Goal: Obtain resource: Download file/media

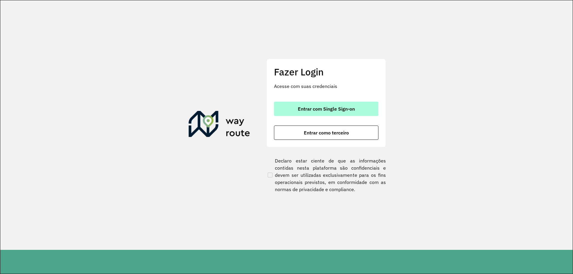
click at [321, 103] on button "Entrar com Single Sign-on" at bounding box center [326, 109] width 105 height 14
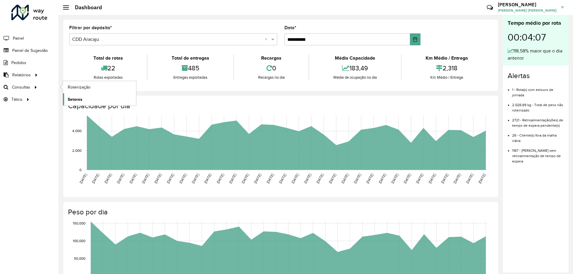
click at [78, 96] on link "Setores" at bounding box center [99, 99] width 73 height 12
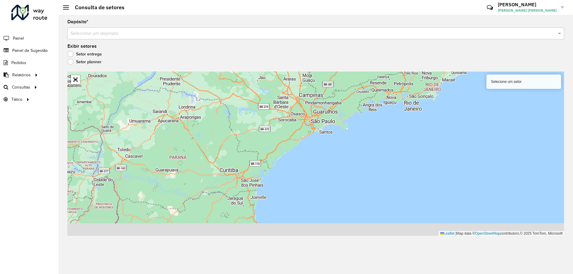
click at [71, 61] on label "Setor planner" at bounding box center [84, 62] width 34 height 6
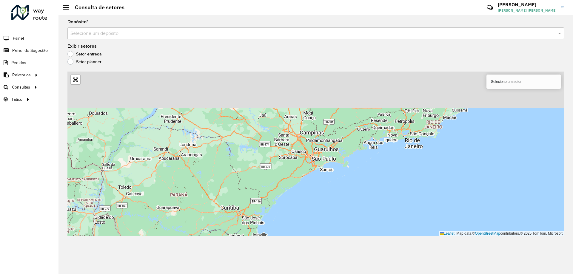
click at [72, 54] on label "Setor entrega" at bounding box center [84, 54] width 34 height 6
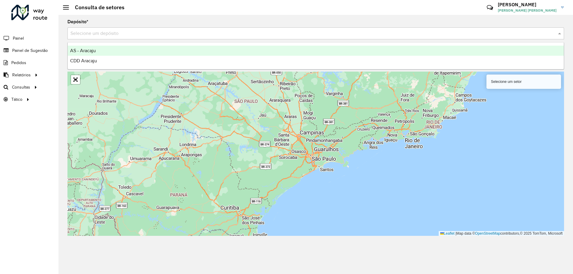
click at [122, 36] on input "text" at bounding box center [309, 33] width 479 height 7
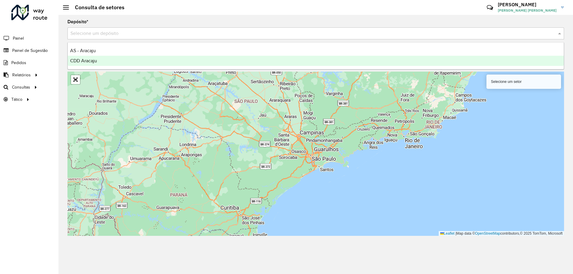
drag, startPoint x: 102, startPoint y: 55, endPoint x: 99, endPoint y: 60, distance: 5.6
click at [99, 60] on div "AS - Aracaju CDD Aracaju" at bounding box center [316, 56] width 496 height 20
click at [98, 60] on div "CDD Aracaju" at bounding box center [316, 61] width 496 height 10
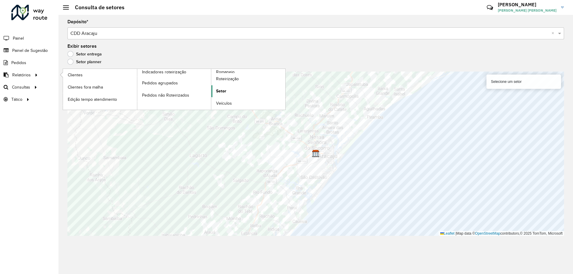
click at [222, 90] on span "Setor" at bounding box center [221, 91] width 10 height 6
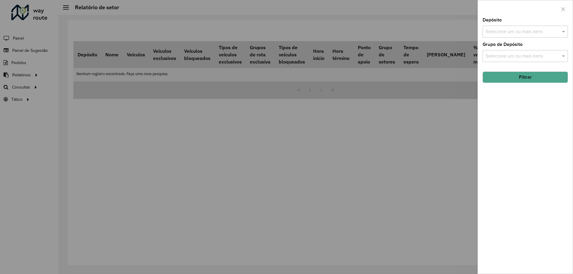
click at [531, 32] on input "text" at bounding box center [522, 31] width 76 height 7
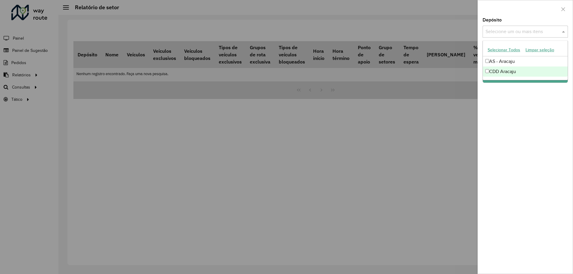
click at [503, 70] on div "CDD Aracaju" at bounding box center [525, 72] width 85 height 10
click at [515, 70] on div "CDD Aracaju" at bounding box center [525, 72] width 85 height 10
click at [515, 71] on div "CDD Aracaju" at bounding box center [525, 72] width 85 height 10
click at [519, 91] on div "Depósito Selecione um ou mais itens CDD Aracaju × × Grupo de Depósito Selecione…" at bounding box center [525, 146] width 95 height 256
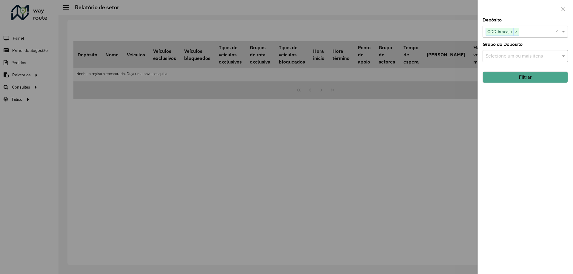
click at [520, 78] on button "Filtrar" at bounding box center [525, 77] width 85 height 11
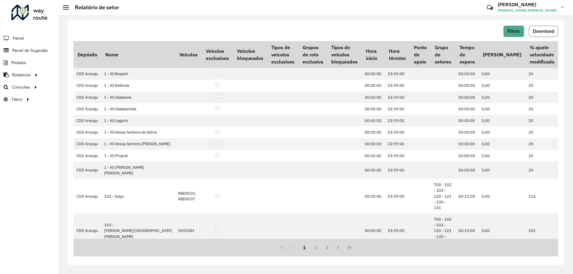
click at [534, 34] on button "Download" at bounding box center [543, 31] width 29 height 11
